Goal: Obtain resource: Obtain resource

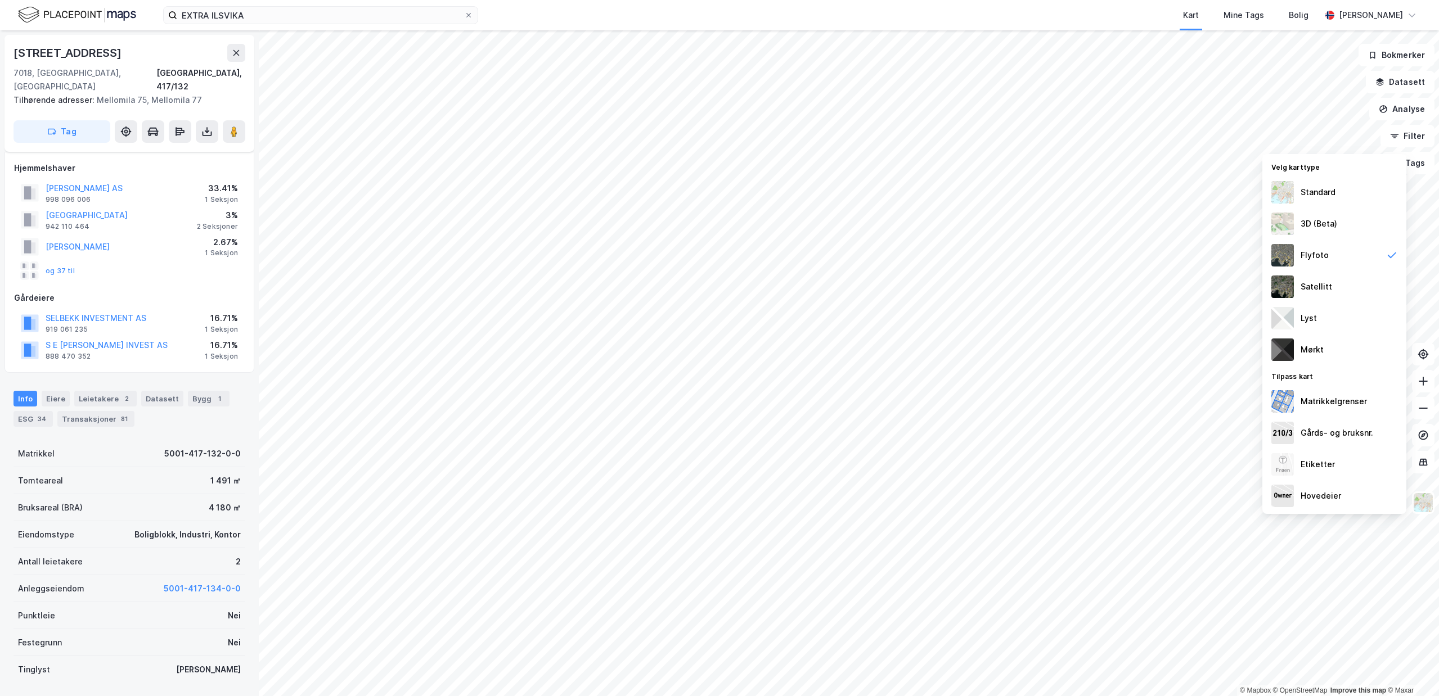
scroll to position [38, 0]
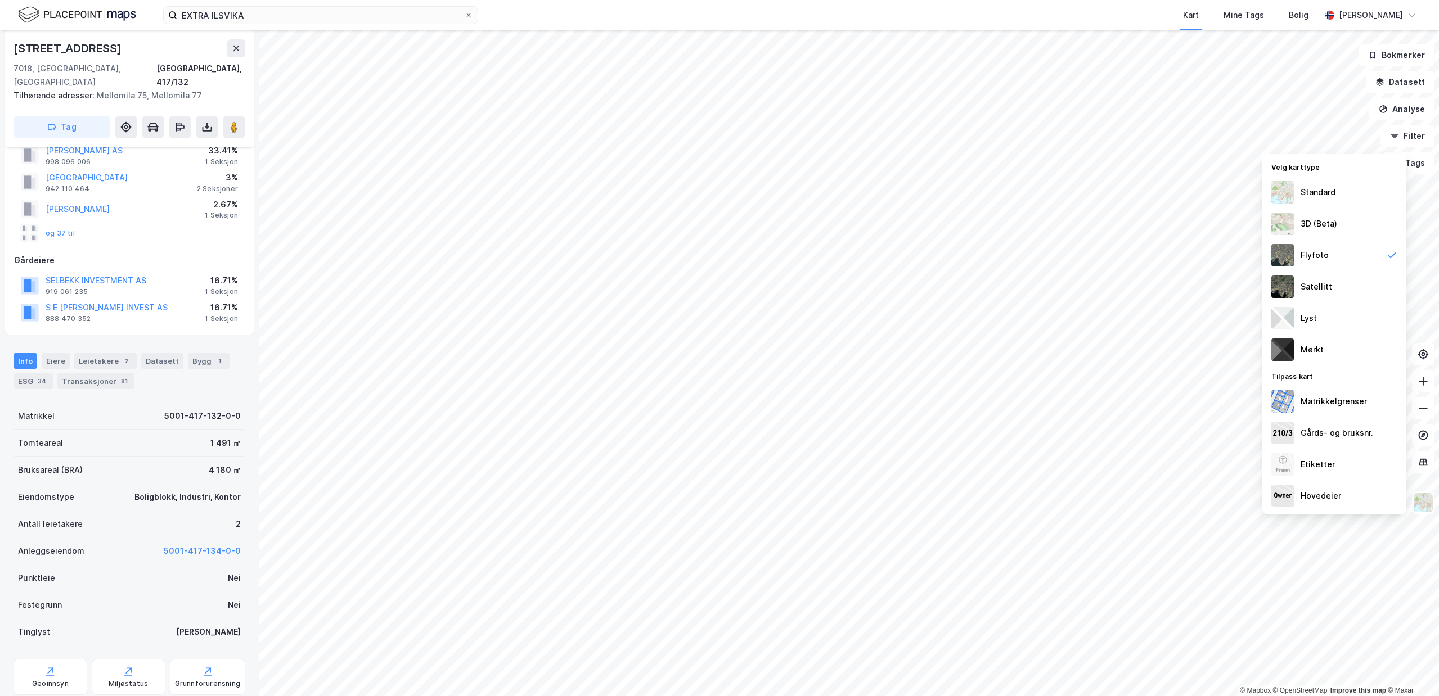
click at [112, 353] on div "Leietakere 2" at bounding box center [105, 361] width 62 height 16
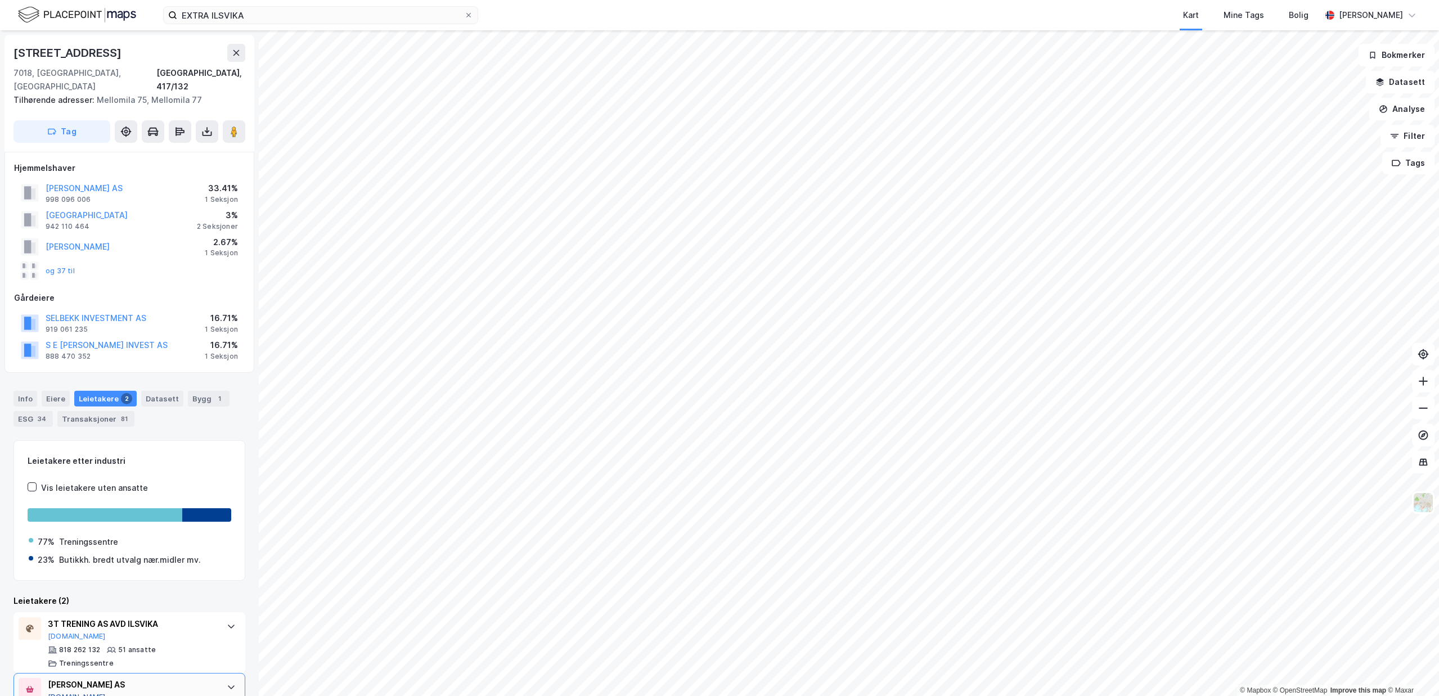
click at [69, 693] on button "[DOMAIN_NAME]" at bounding box center [77, 697] width 58 height 9
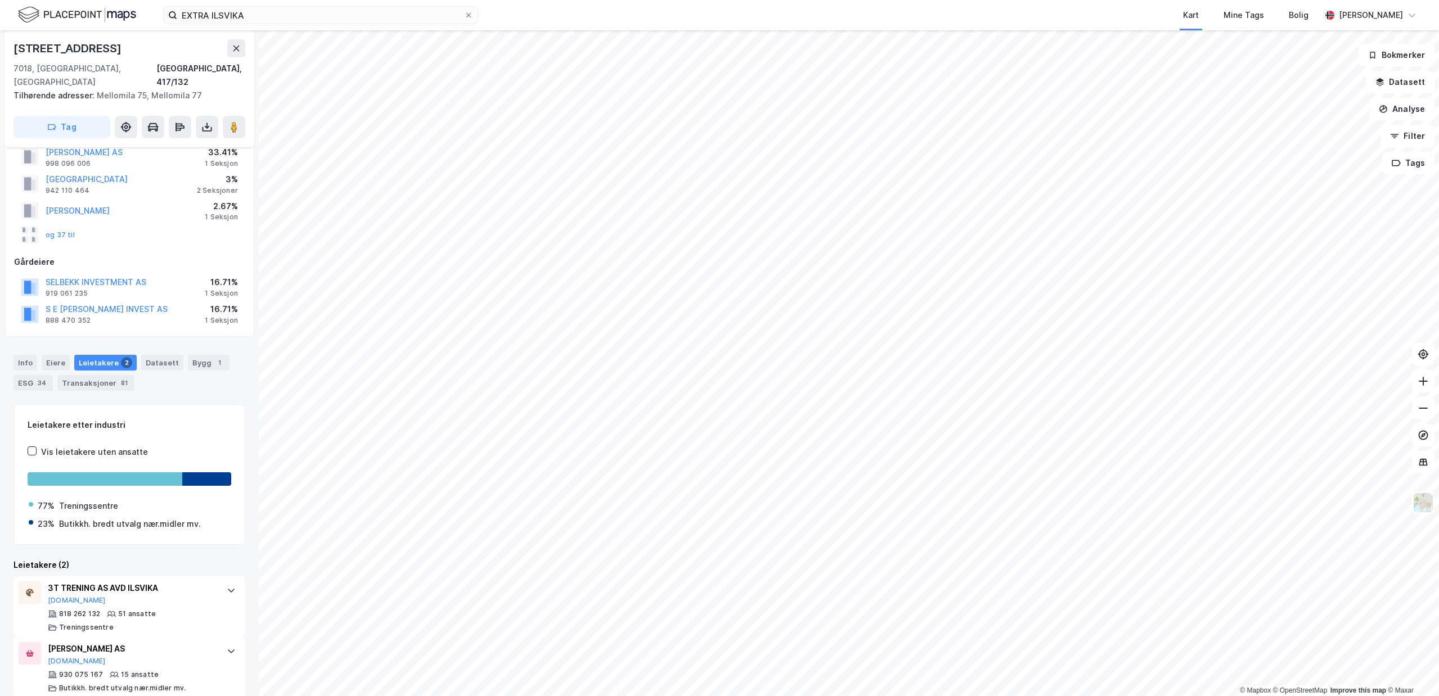
scroll to position [38, 0]
click at [29, 353] on div "Info" at bounding box center [25, 361] width 24 height 16
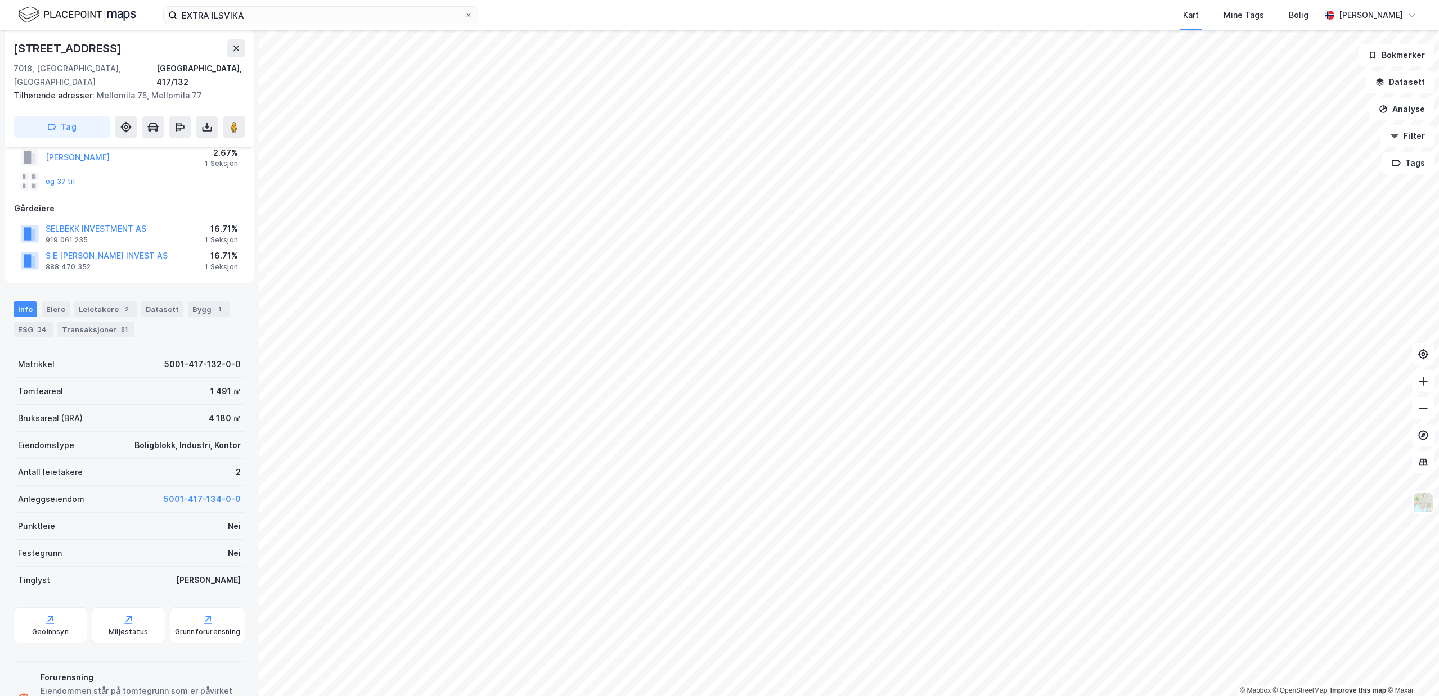
scroll to position [159, 0]
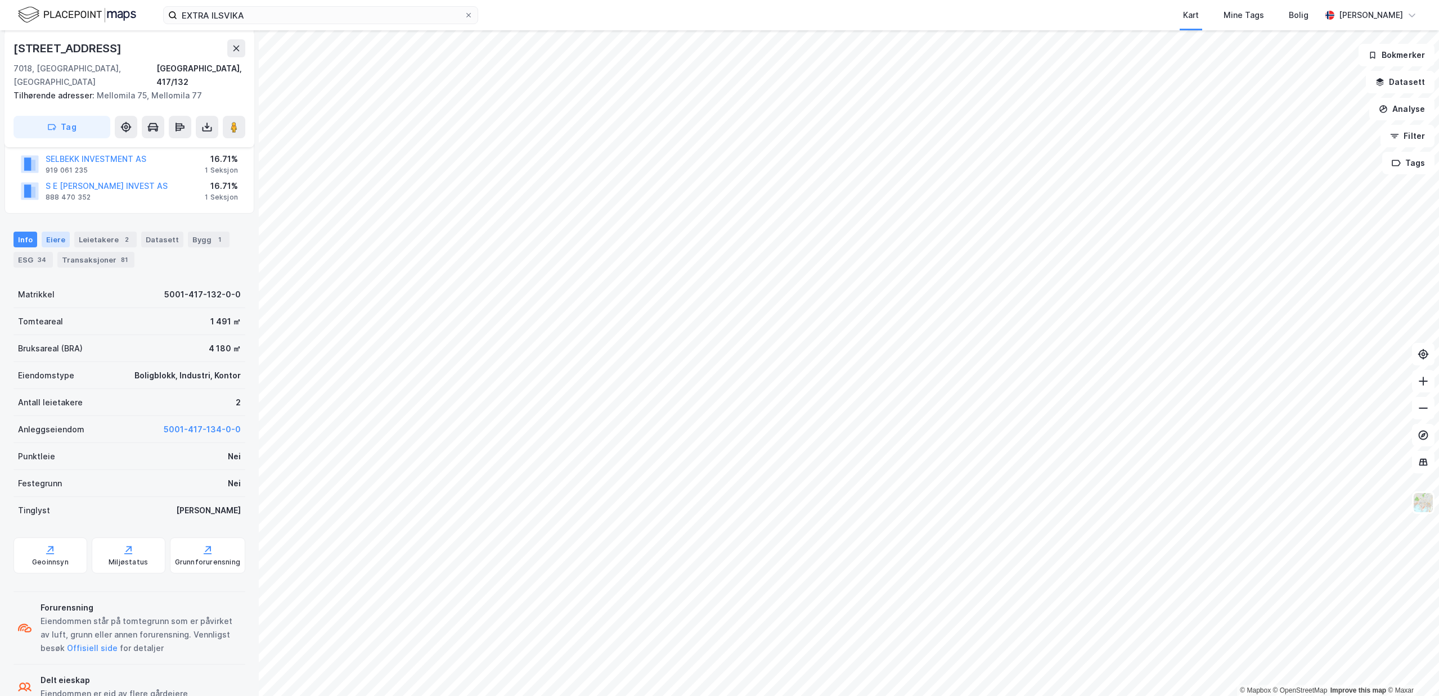
click at [51, 232] on div "Eiere" at bounding box center [56, 240] width 28 height 16
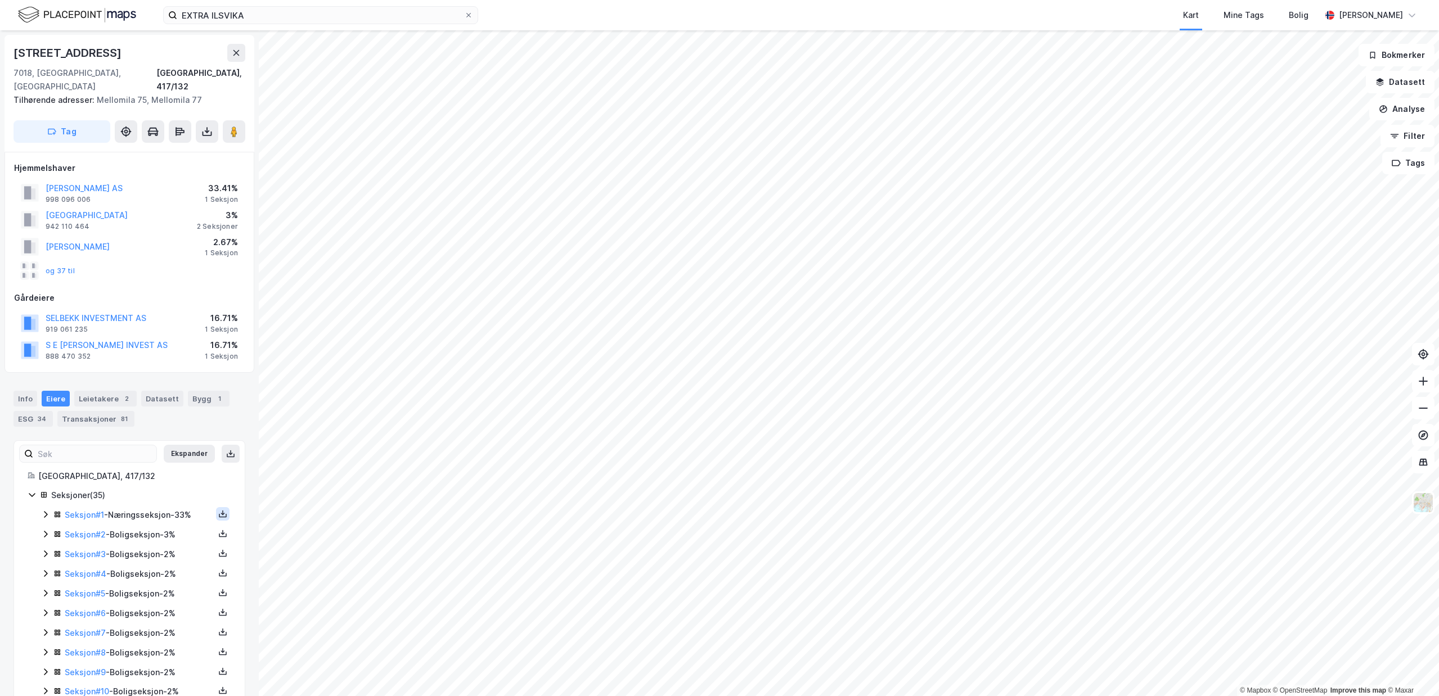
click at [227, 510] on icon at bounding box center [222, 514] width 9 height 9
click at [187, 501] on div "Matrikkelrapport" at bounding box center [168, 507] width 65 height 13
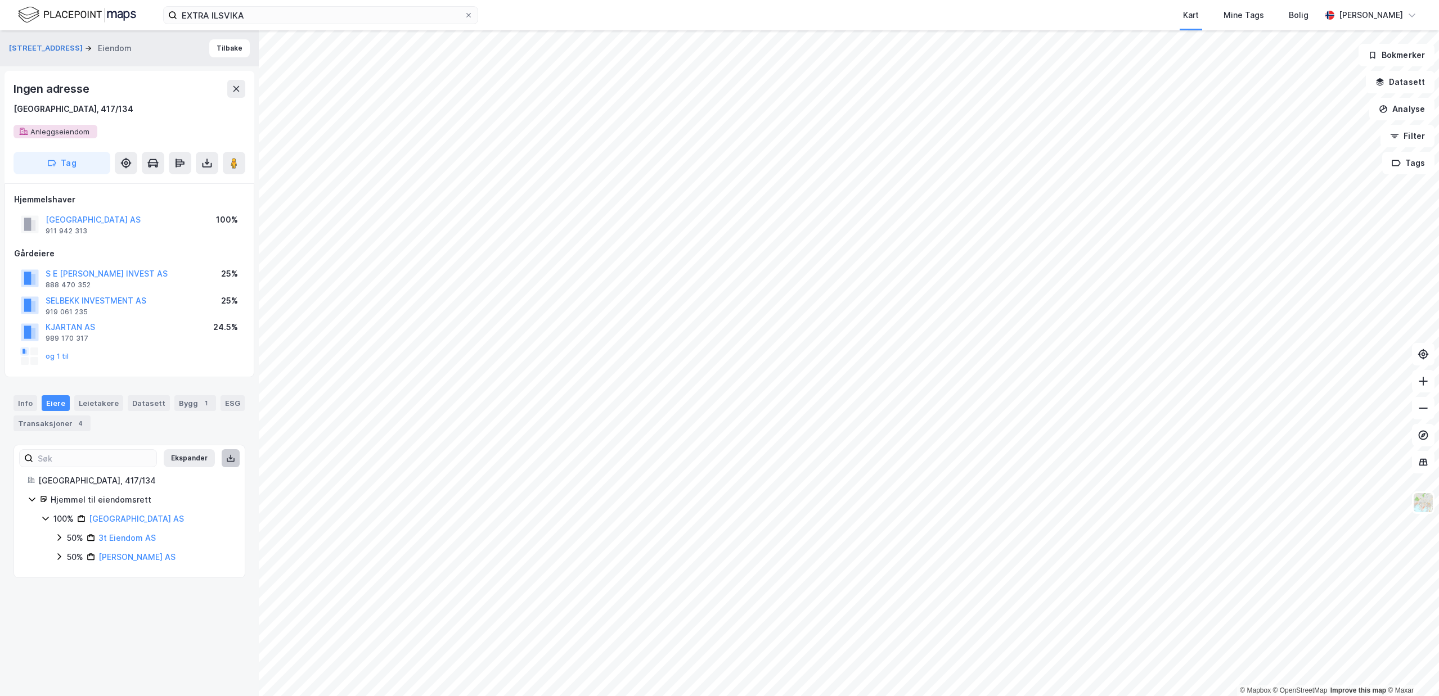
click at [231, 459] on icon at bounding box center [231, 459] width 4 height 2
click at [80, 422] on div "4" at bounding box center [80, 423] width 11 height 11
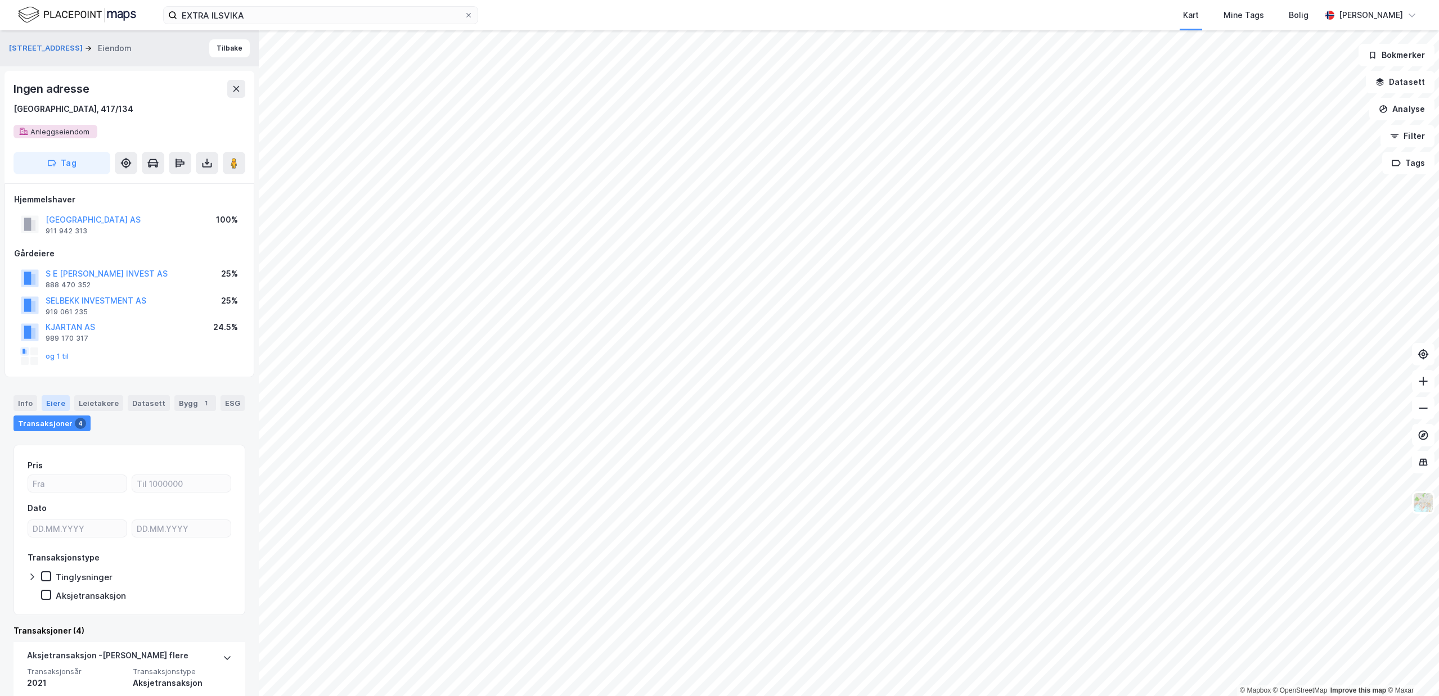
click at [58, 404] on div "Eiere" at bounding box center [56, 403] width 28 height 16
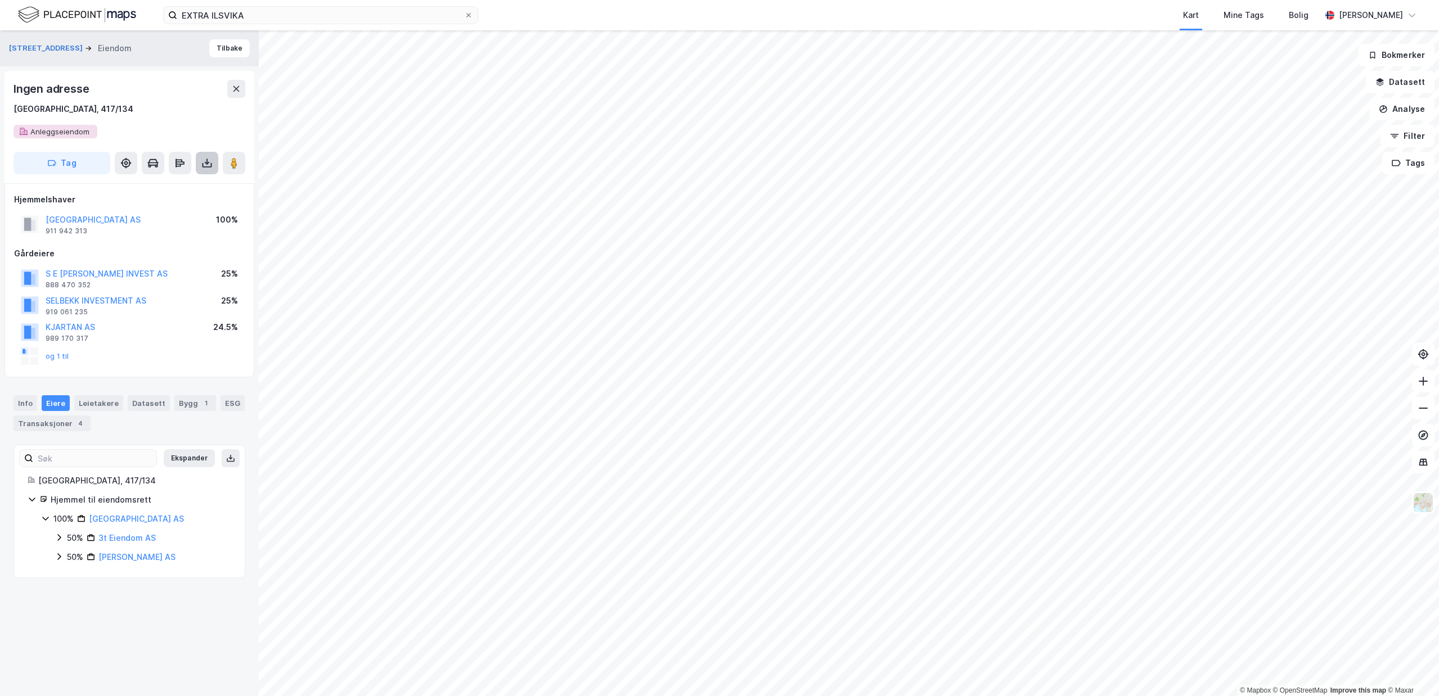
click at [211, 167] on icon at bounding box center [207, 165] width 10 height 4
click at [190, 203] on div "Last ned matrikkelrapport" at bounding box center [165, 203] width 93 height 9
click at [168, 123] on div "Ingen adresse [GEOGRAPHIC_DATA], 417/134 Anleggseiendom" at bounding box center [129, 109] width 232 height 58
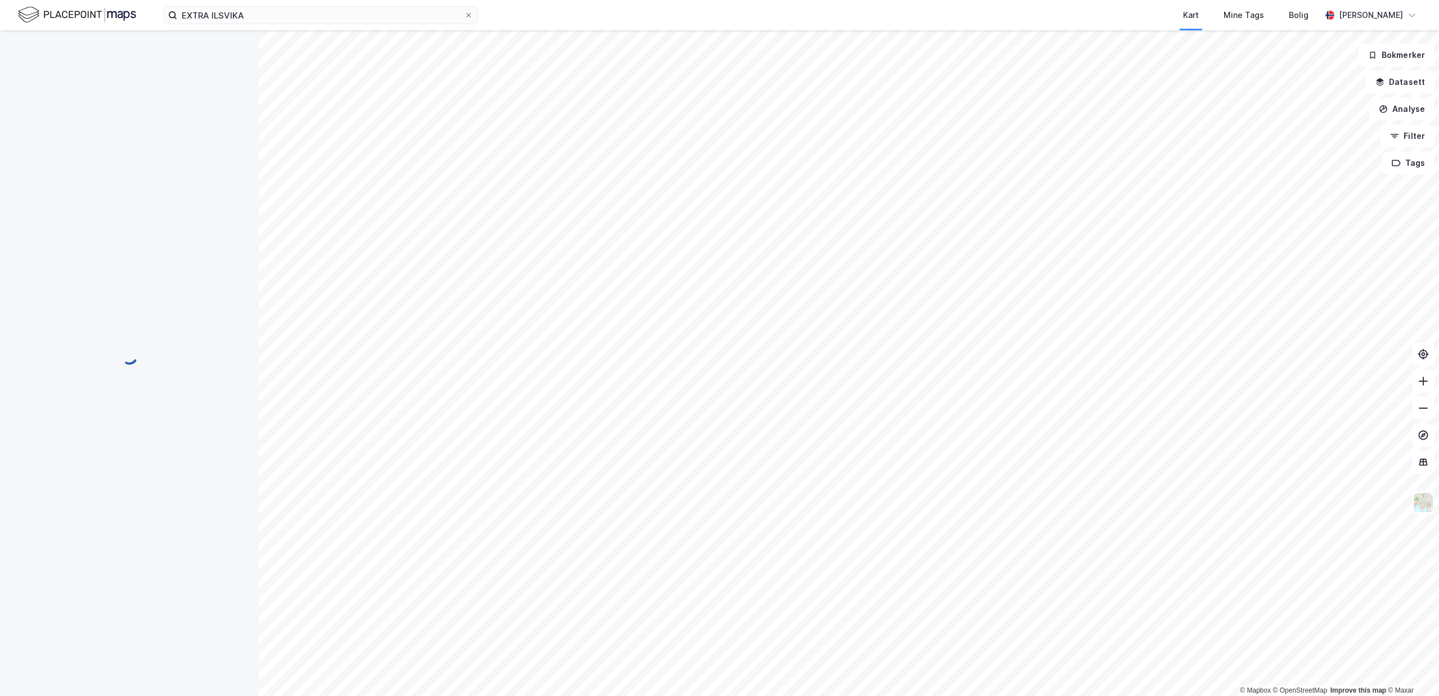
scroll to position [159, 0]
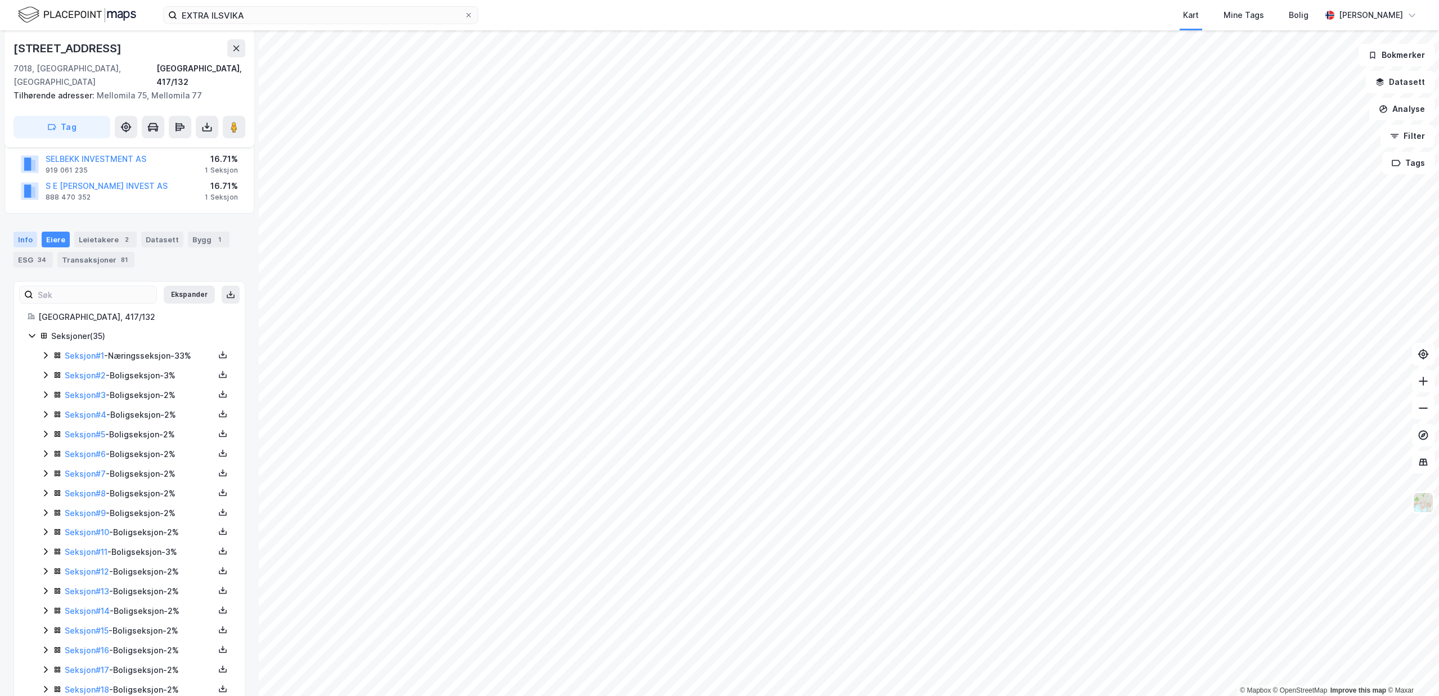
click at [34, 232] on div "Info" at bounding box center [25, 240] width 24 height 16
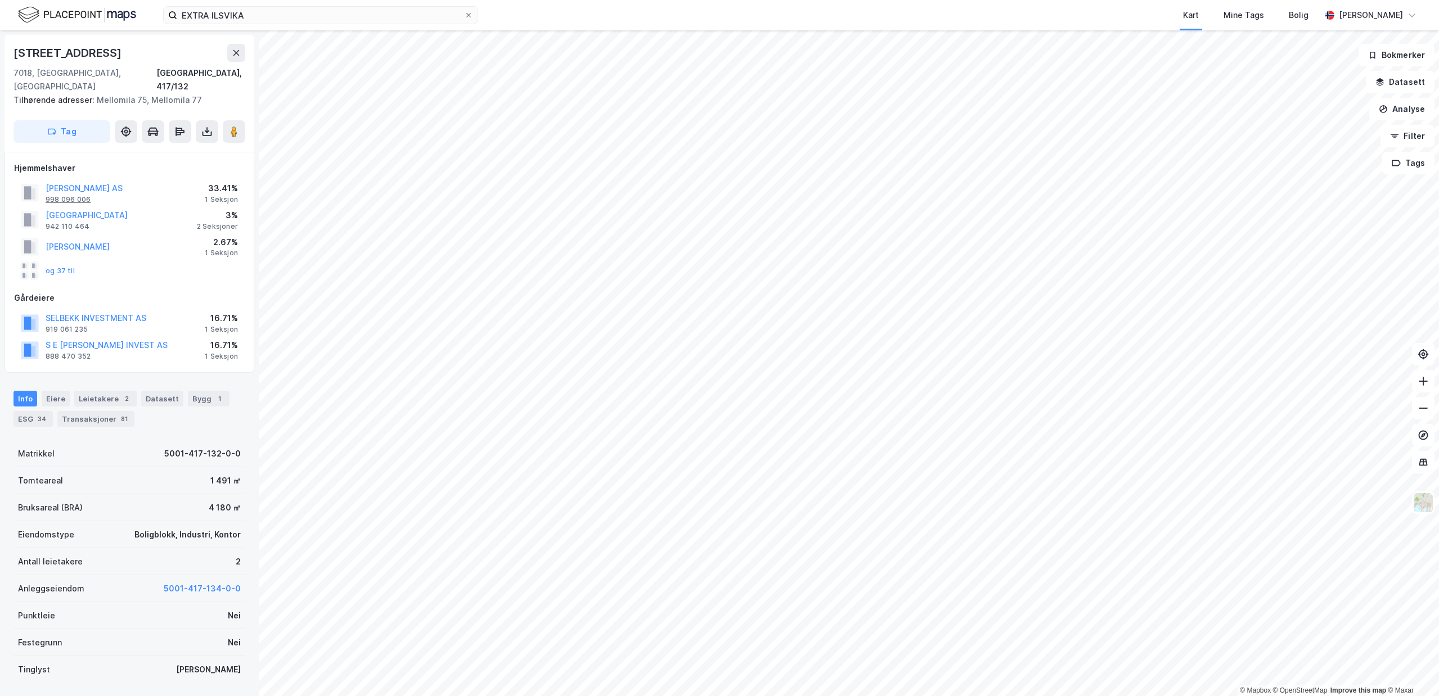
click at [77, 195] on div "998 096 006" at bounding box center [68, 199] width 45 height 9
